Goal: Information Seeking & Learning: Learn about a topic

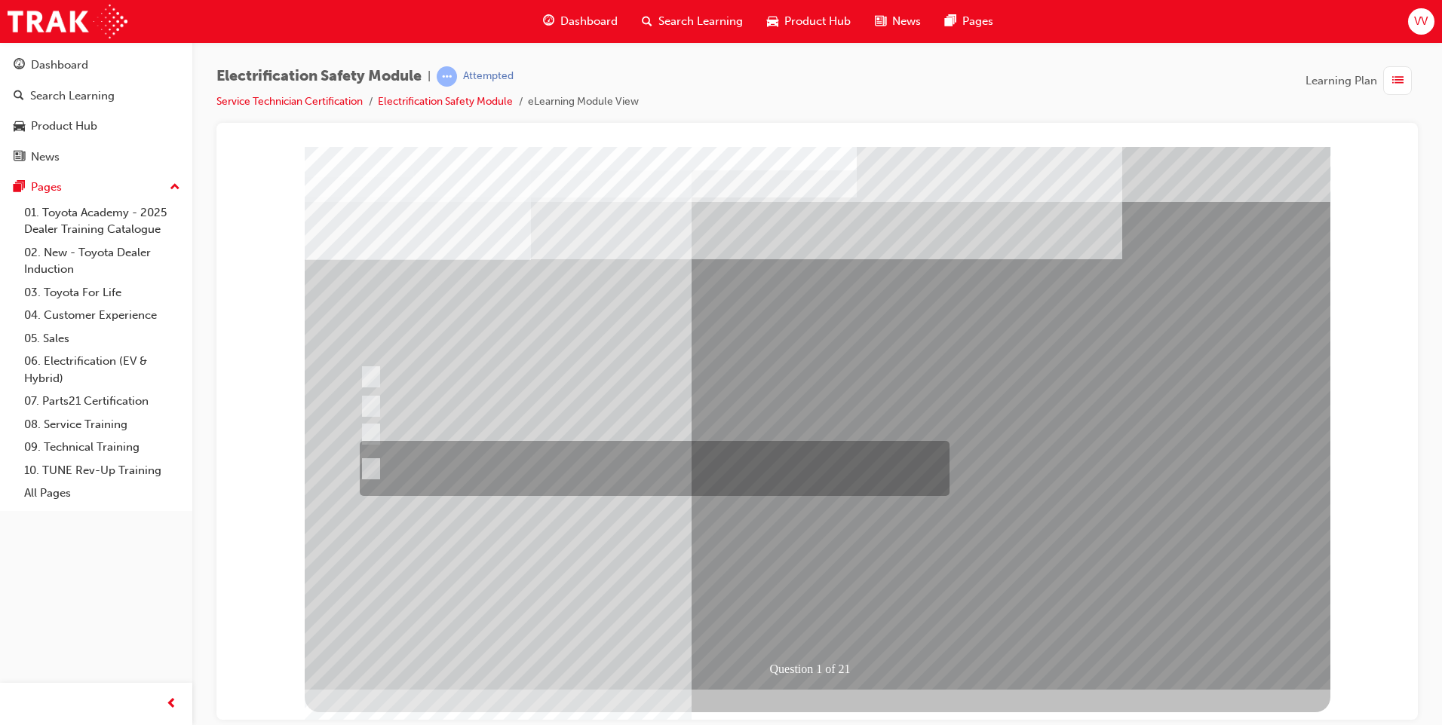
click at [370, 459] on div at bounding box center [651, 468] width 590 height 55
radio input "true"
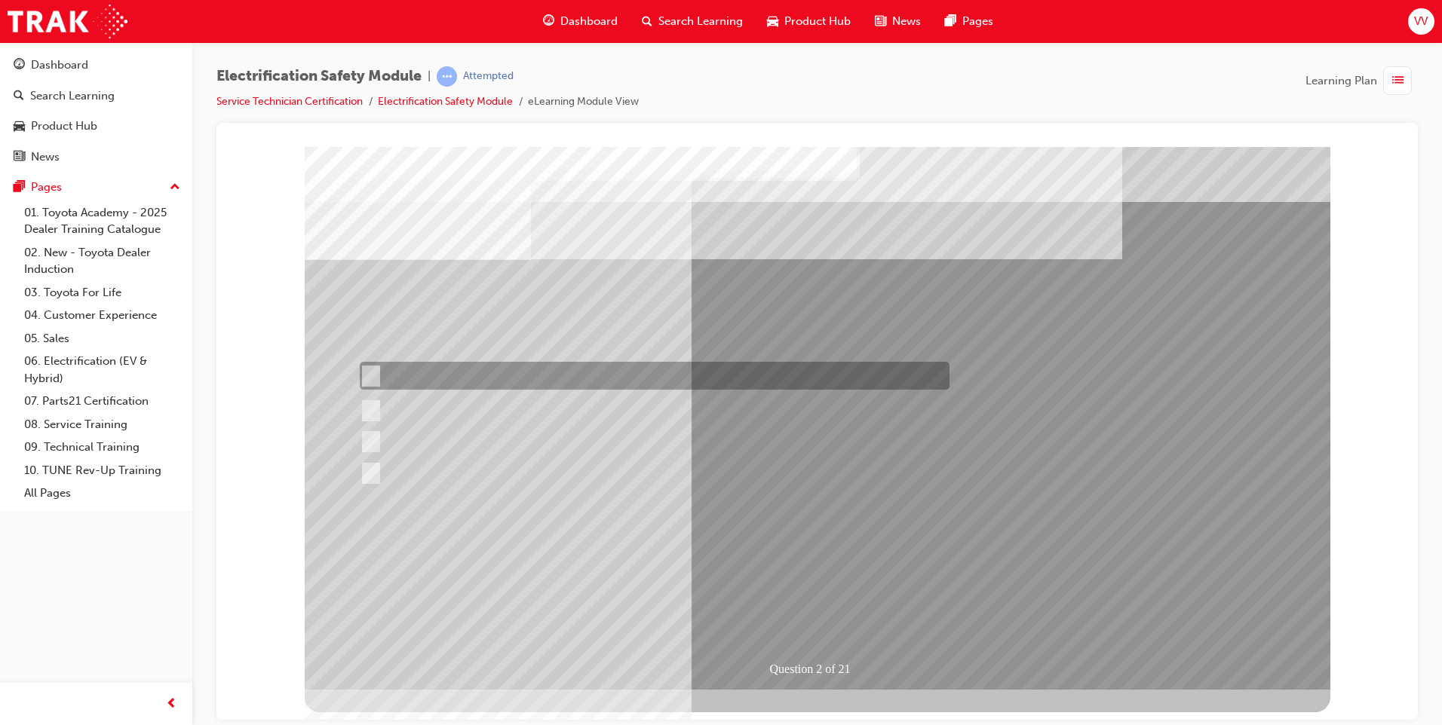
click at [373, 368] on input "The Battery Electric uses a DC charging system." at bounding box center [368, 376] width 17 height 17
radio input "true"
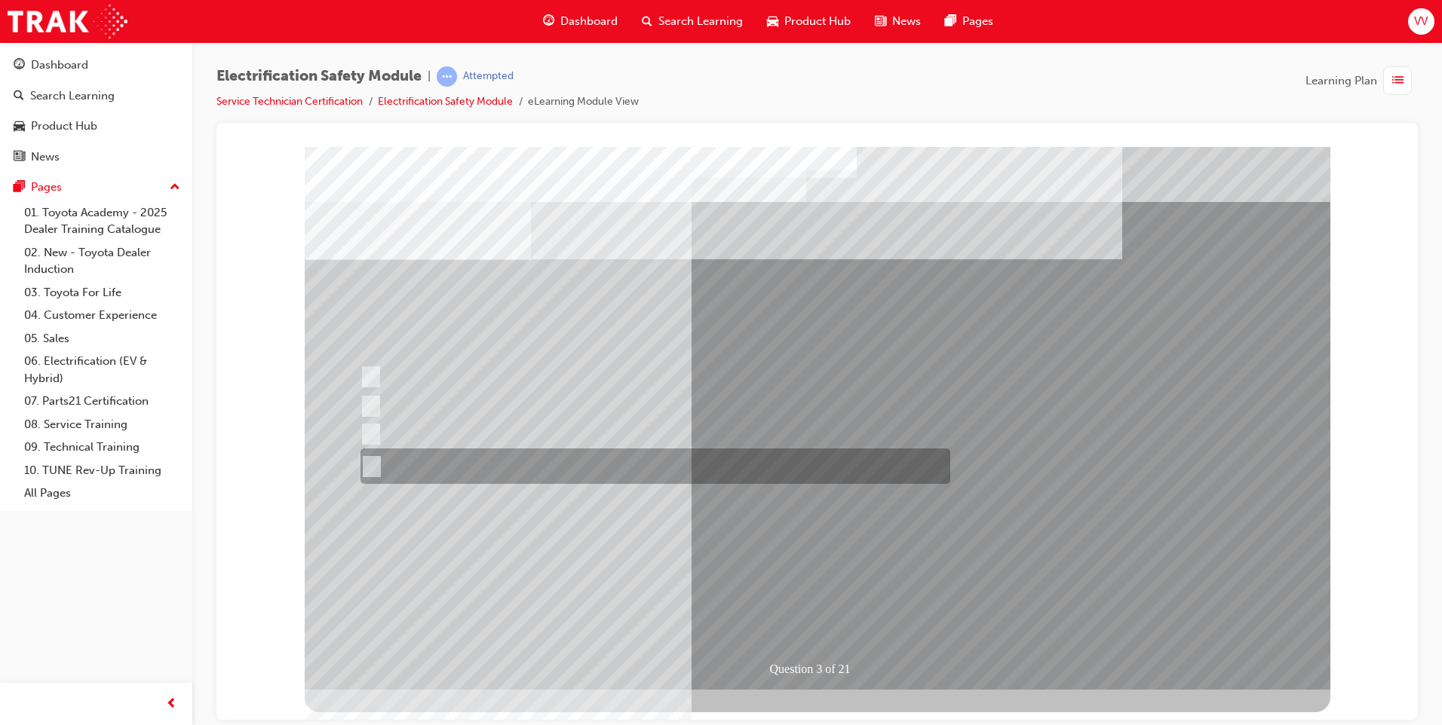
click at [372, 465] on input "The FCEV produces electric power via a Fuel Cell Stack supporting the Hybrid ba…" at bounding box center [368, 466] width 17 height 17
radio input "true"
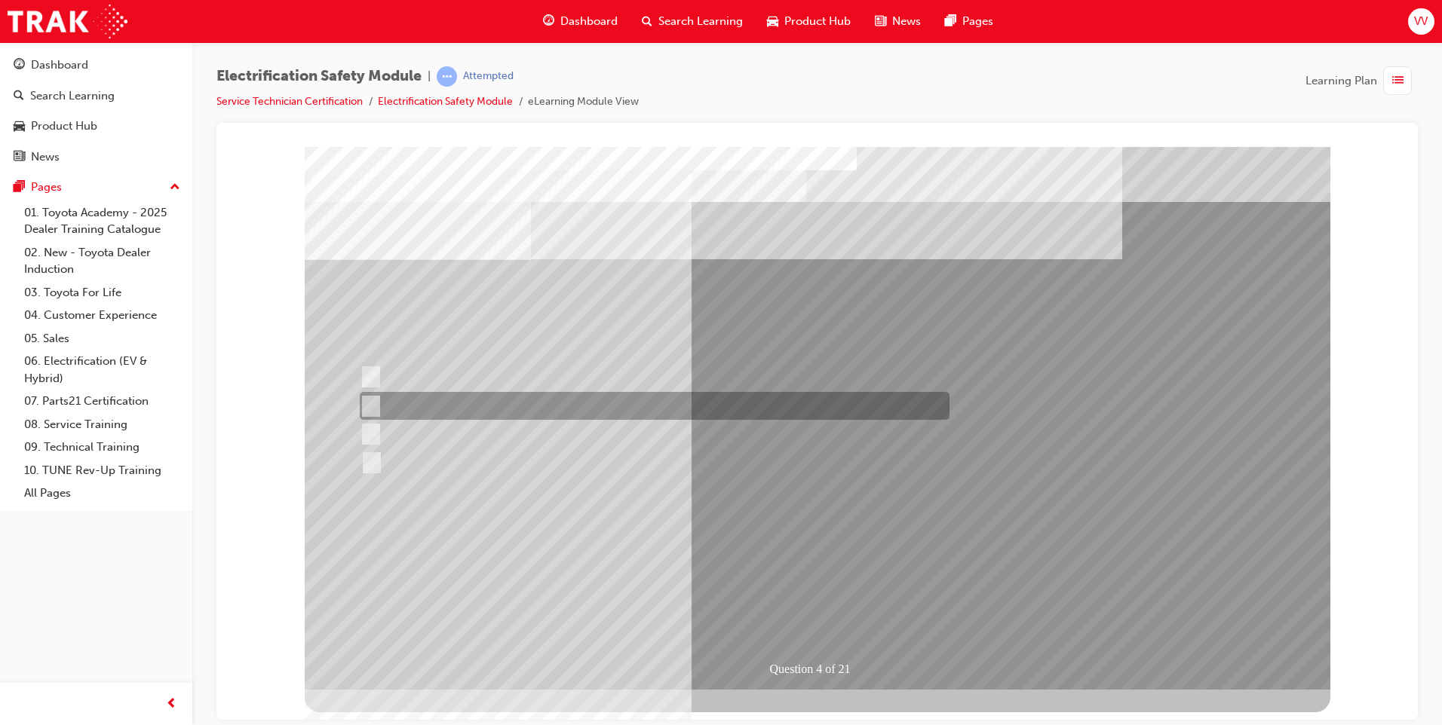
click at [369, 403] on input "EV or H2 labels on the License Plate." at bounding box center [367, 406] width 17 height 17
checkbox input "true"
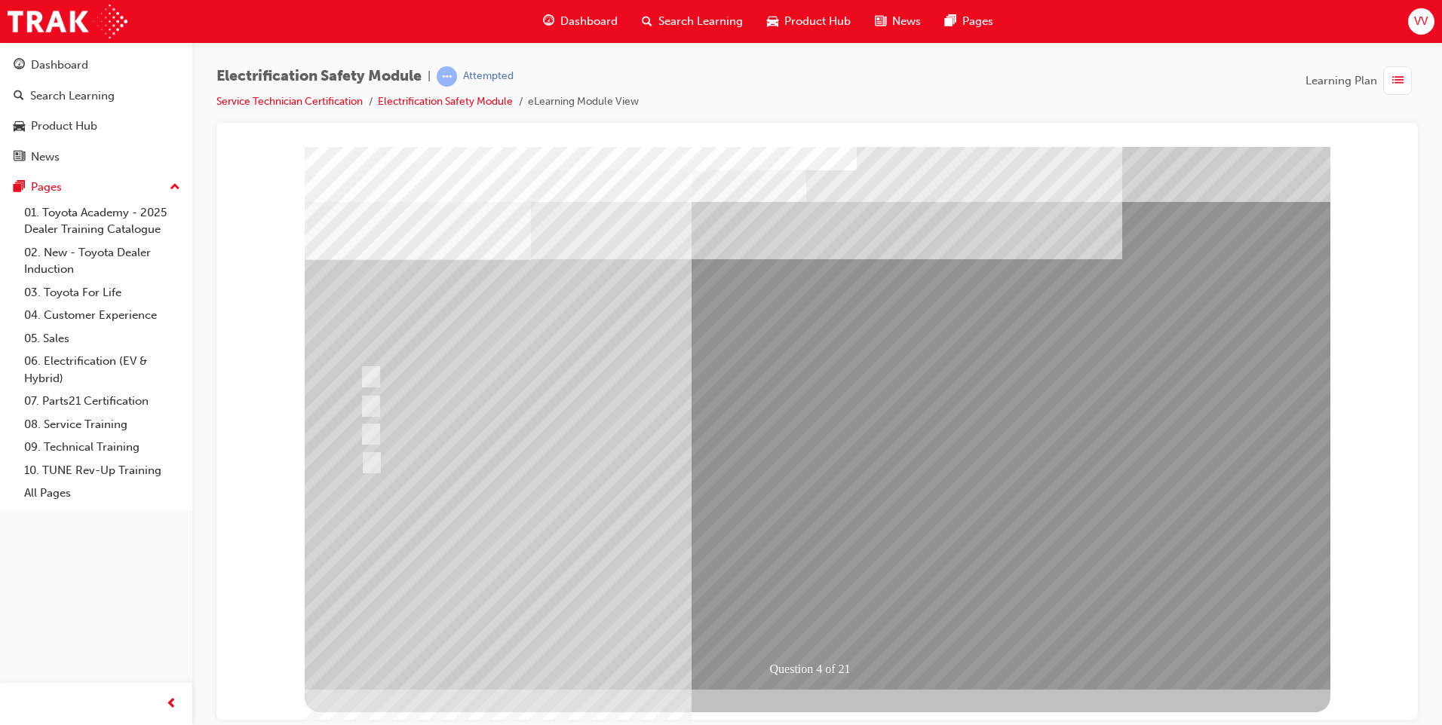
click at [382, 432] on div at bounding box center [651, 434] width 590 height 28
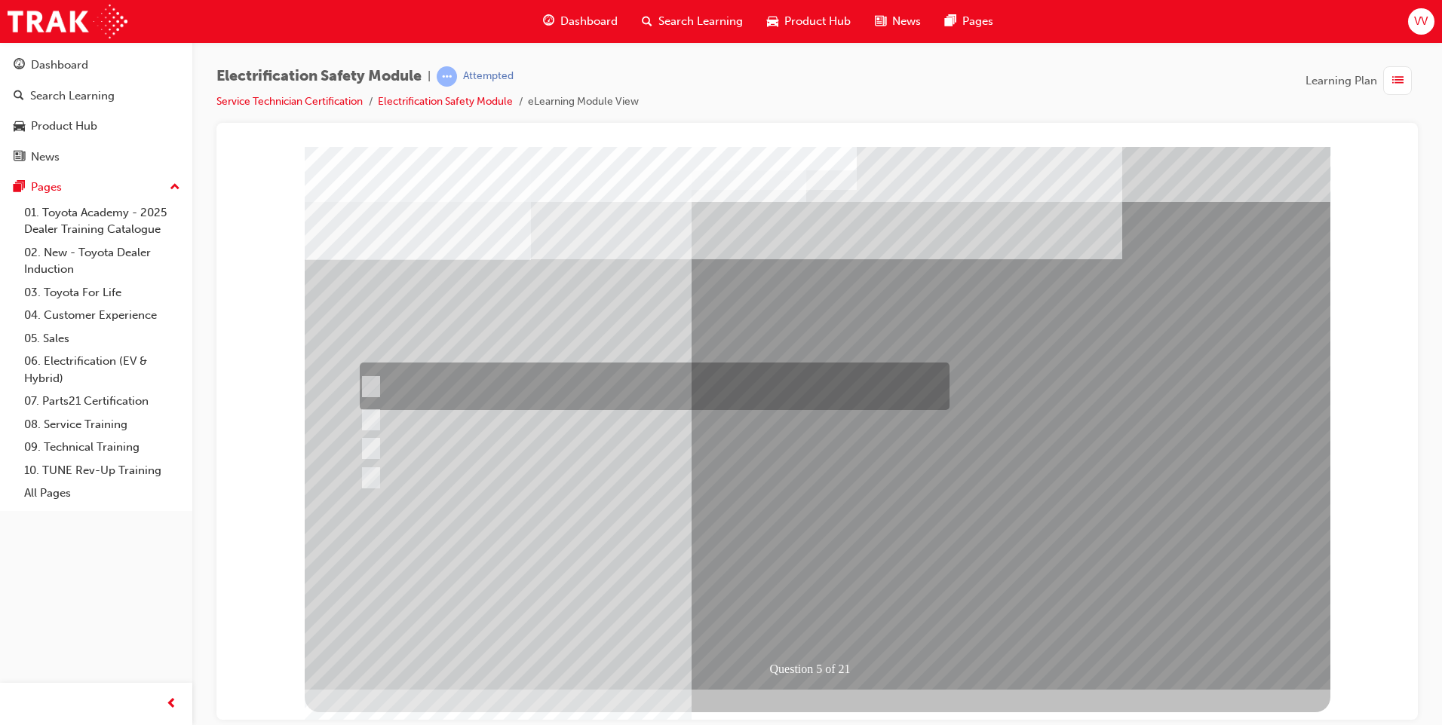
click at [371, 388] on input "The READY light will illuminate when the vehicle is turned on and ready to driv…" at bounding box center [367, 387] width 17 height 17
checkbox input "true"
